Goal: Task Accomplishment & Management: Complete application form

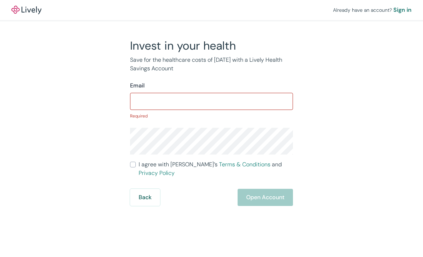
click at [171, 92] on div "Email ​ Required" at bounding box center [211, 101] width 163 height 38
drag, startPoint x: 167, startPoint y: 100, endPoint x: 162, endPoint y: 102, distance: 5.4
click at [167, 100] on input "Email" at bounding box center [211, 101] width 163 height 14
paste input "[EMAIL_ADDRESS][DOMAIN_NAME]"
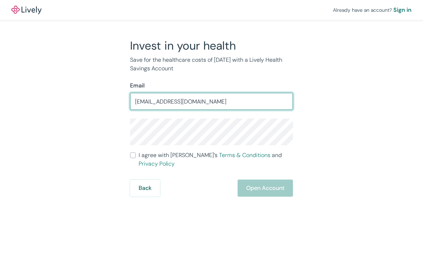
type input "[EMAIL_ADDRESS][DOMAIN_NAME]"
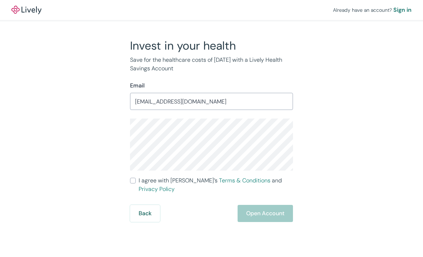
click at [133, 180] on input "I agree with Lively’s Terms & Conditions and Privacy Policy" at bounding box center [133, 181] width 6 height 6
checkbox input "true"
click at [259, 205] on button "Open Account" at bounding box center [265, 213] width 55 height 17
